Goal: Information Seeking & Learning: Learn about a topic

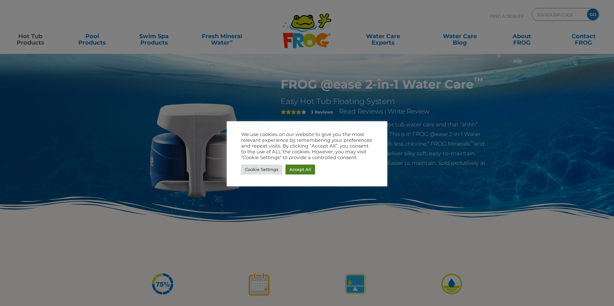
click at [308, 170] on link "Accept All" at bounding box center [300, 170] width 30 height 10
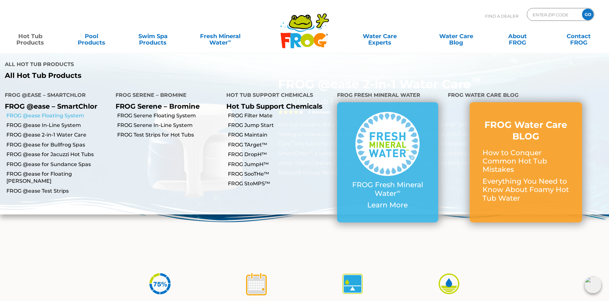
click at [49, 112] on link "FROG @ease Floating System" at bounding box center [58, 115] width 104 height 7
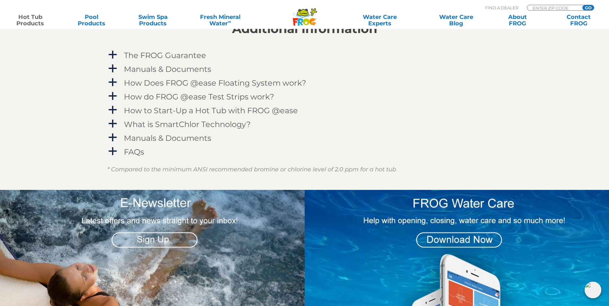
scroll to position [763, 0]
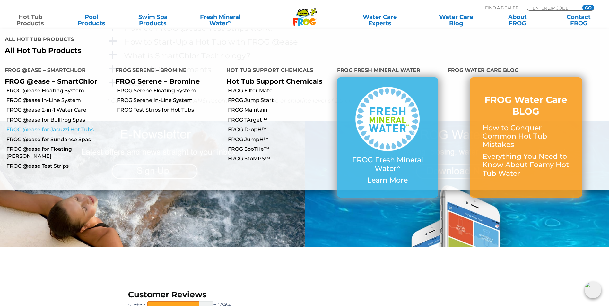
click at [55, 126] on link "FROG @ease for Jacuzzi Hot Tubs" at bounding box center [58, 129] width 104 height 7
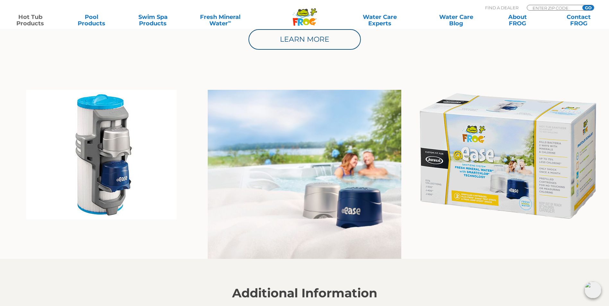
scroll to position [431, 0]
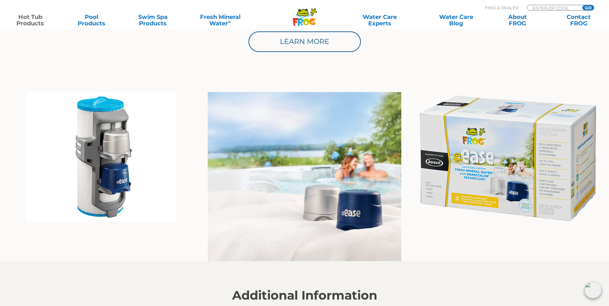
click at [93, 174] on img at bounding box center [101, 157] width 150 height 130
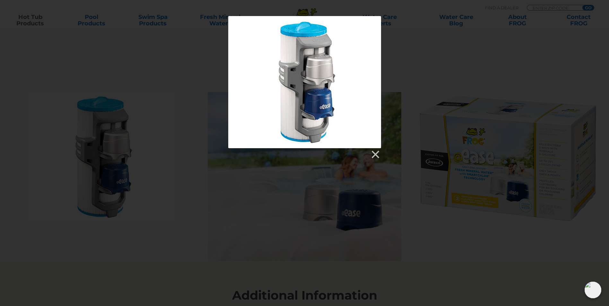
click at [404, 69] on div at bounding box center [304, 88] width 609 height 144
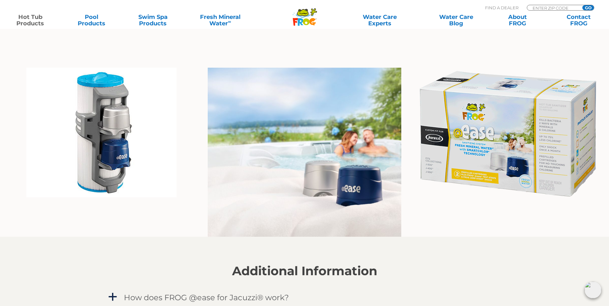
scroll to position [303, 0]
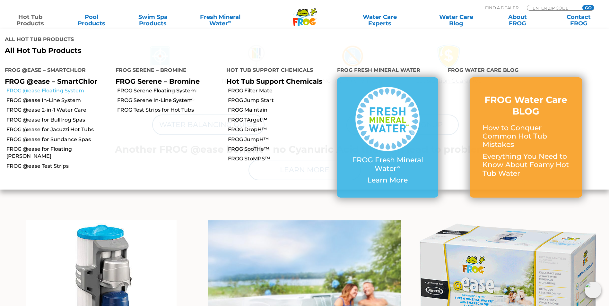
click at [55, 87] on link "FROG @ease Floating System" at bounding box center [58, 90] width 104 height 7
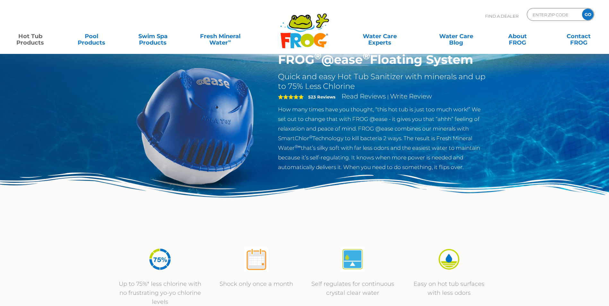
scroll to position [32, 0]
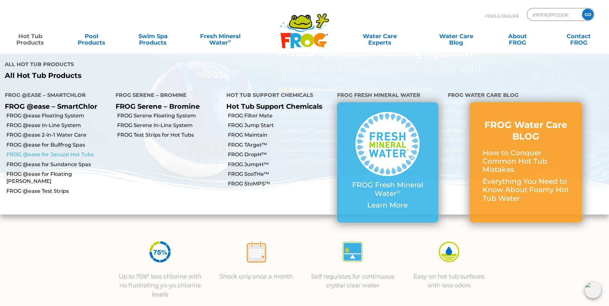
click at [72, 151] on link "FROG @ease for Jacuzzi Hot Tubs" at bounding box center [58, 154] width 104 height 7
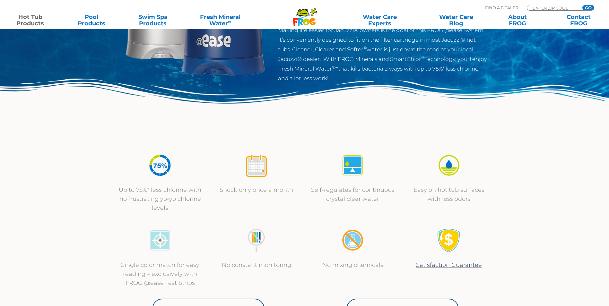
scroll to position [128, 0]
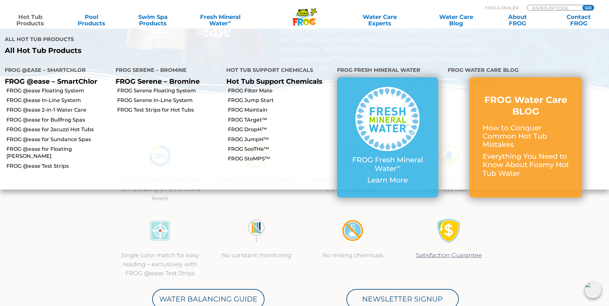
click at [47, 135] on li "FROG @ease for Sundance Spas" at bounding box center [55, 140] width 111 height 10
click at [48, 126] on link "FROG @ease for Jacuzzi Hot Tubs" at bounding box center [58, 129] width 104 height 7
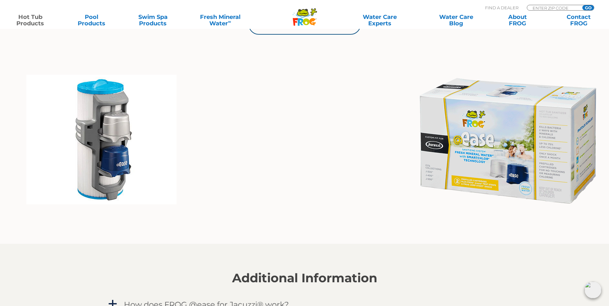
scroll to position [449, 0]
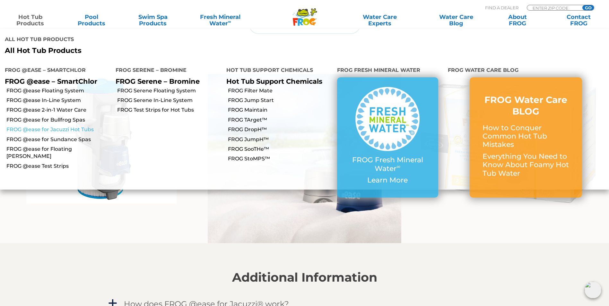
click at [50, 126] on link "FROG @ease for Jacuzzi Hot Tubs" at bounding box center [58, 129] width 104 height 7
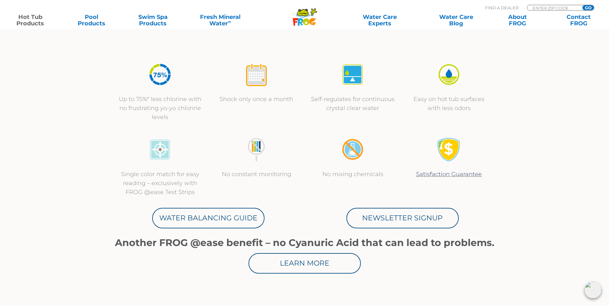
scroll to position [161, 0]
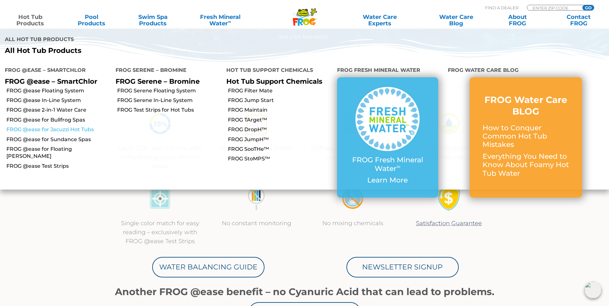
click at [50, 126] on link "FROG @ease for Jacuzzi Hot Tubs" at bounding box center [58, 129] width 104 height 7
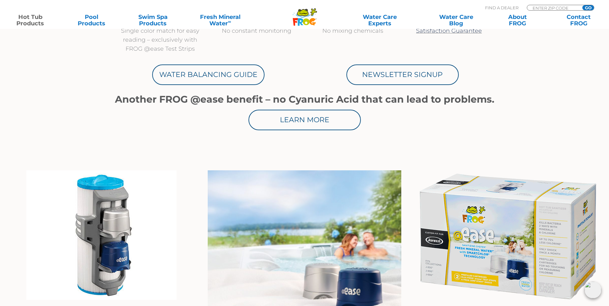
scroll to position [417, 0]
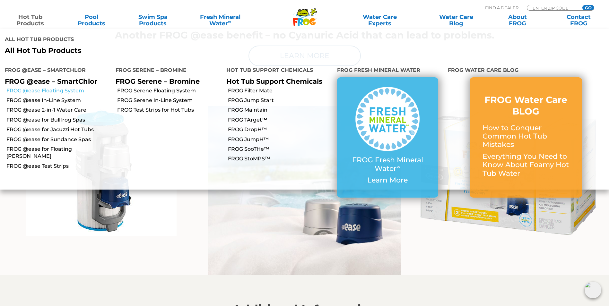
click at [46, 87] on link "FROG @ease Floating System" at bounding box center [58, 90] width 104 height 7
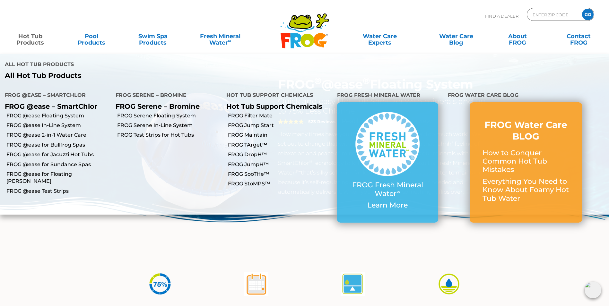
click at [29, 33] on link "Hot Tub Products" at bounding box center [30, 36] width 48 height 13
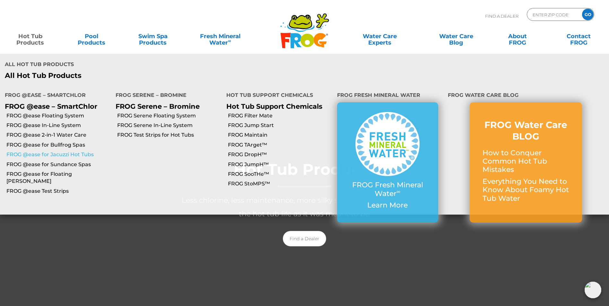
click at [66, 151] on link "FROG @ease for Jacuzzi Hot Tubs" at bounding box center [58, 154] width 104 height 7
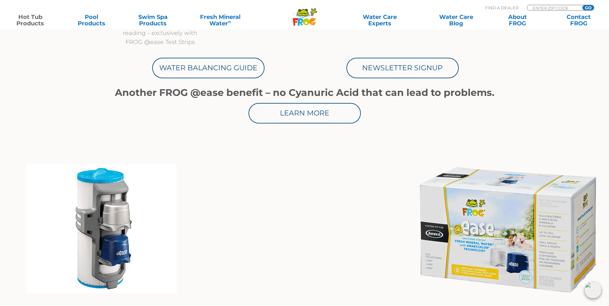
scroll to position [353, 0]
